Goal: Book appointment/travel/reservation

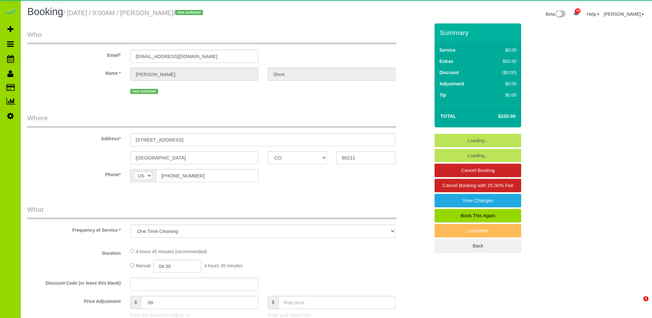
select select "CO"
select select "string:cash"
select select "spot1"
select select "number:1"
select select "number:11"
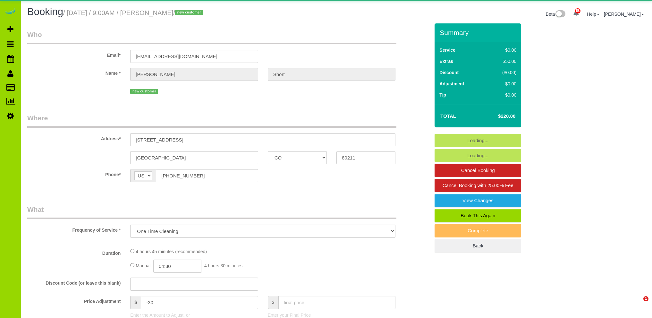
select select "object:1222"
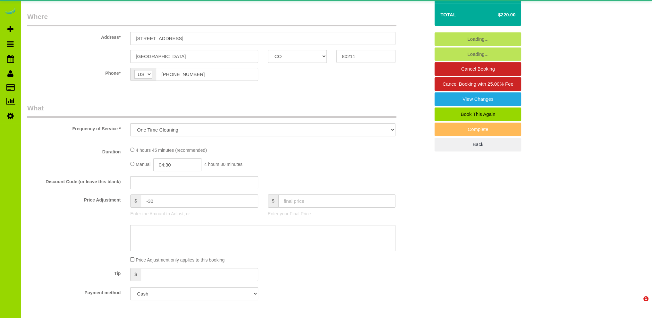
select select "spot6"
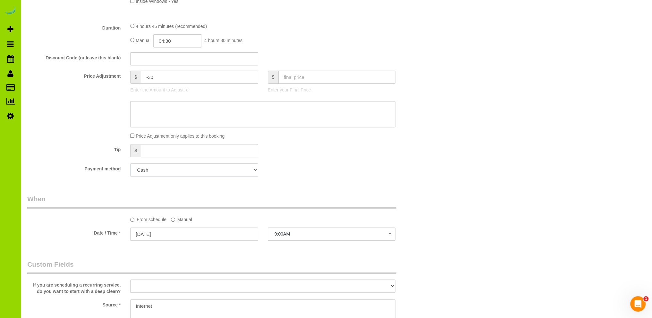
click at [208, 169] on select "Visa - 5733 - 08/2028 (Default) Add Credit Card ─────────────── Cash Check Payp…" at bounding box center [194, 169] width 128 height 13
select select "string:fspay-49f5ef41-010a-48dc-a5a3-c8c46de899a8"
click at [130, 163] on select "Visa - 5733 - 08/2028 (Default) Add Credit Card ─────────────── Cash Check Payp…" at bounding box center [194, 169] width 128 height 13
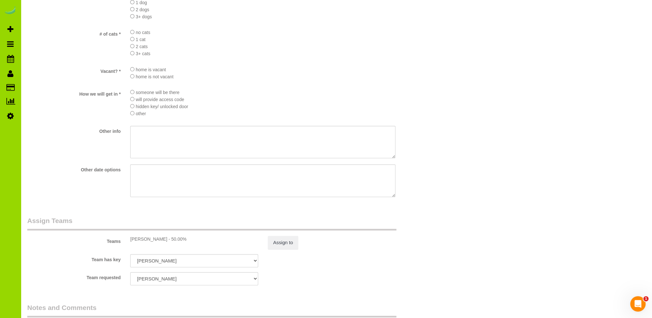
scroll to position [833, 0]
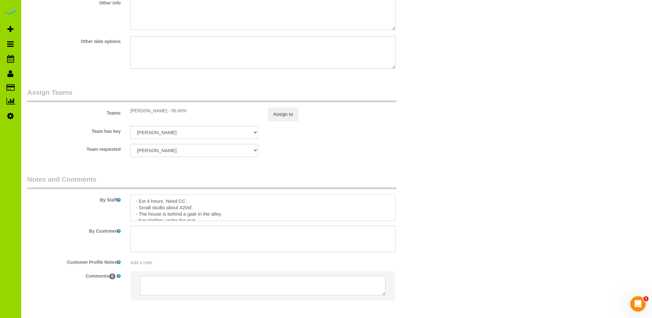
click at [200, 204] on textarea at bounding box center [262, 207] width 265 height 26
click at [209, 207] on textarea at bounding box center [262, 207] width 265 height 26
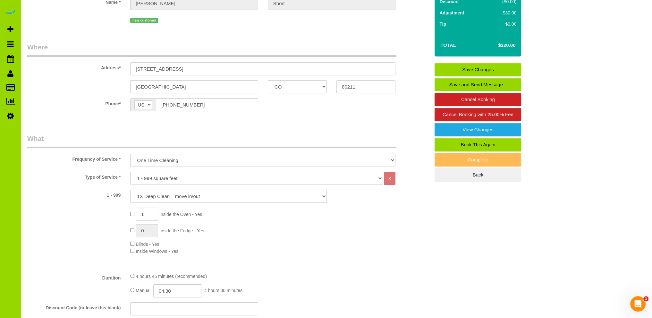
scroll to position [0, 0]
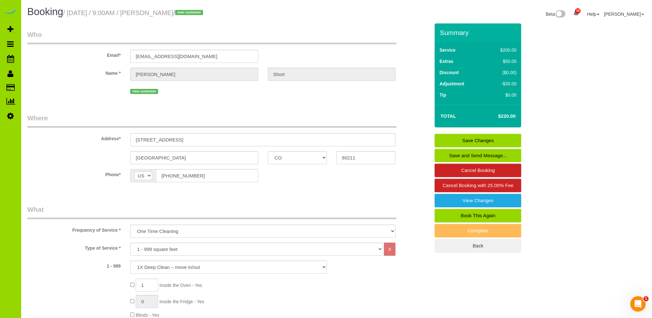
type textarea "- Est 4 hours. - Small studio about 420sf. - The house is behind a gate in the …"
click at [456, 138] on link "Save Changes" at bounding box center [477, 140] width 87 height 13
